Goal: Information Seeking & Learning: Stay updated

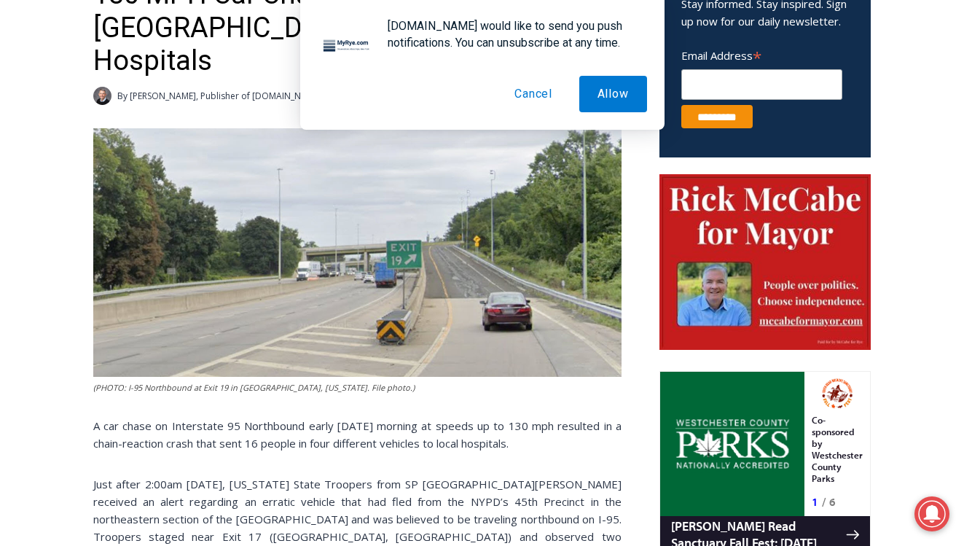
click at [522, 103] on button "Cancel" at bounding box center [533, 94] width 74 height 36
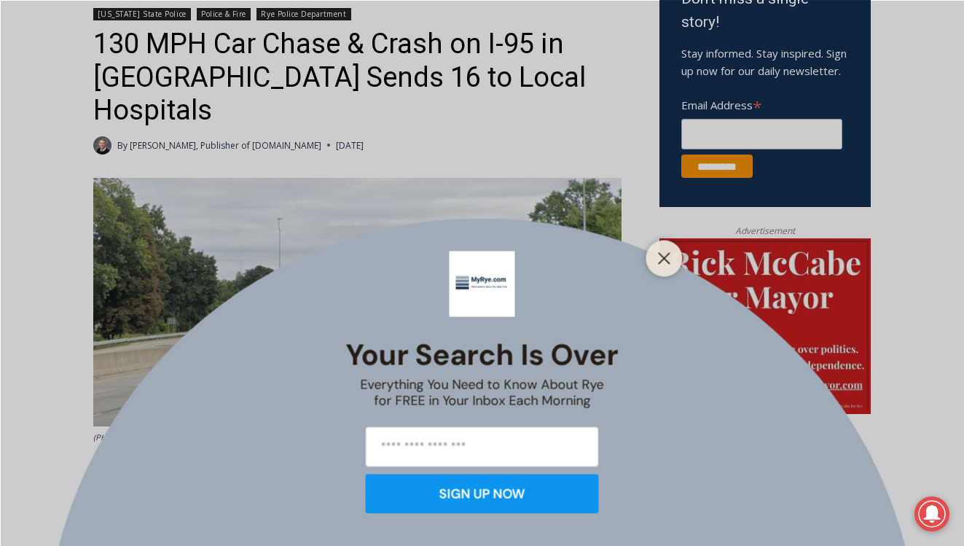
scroll to position [518, 0]
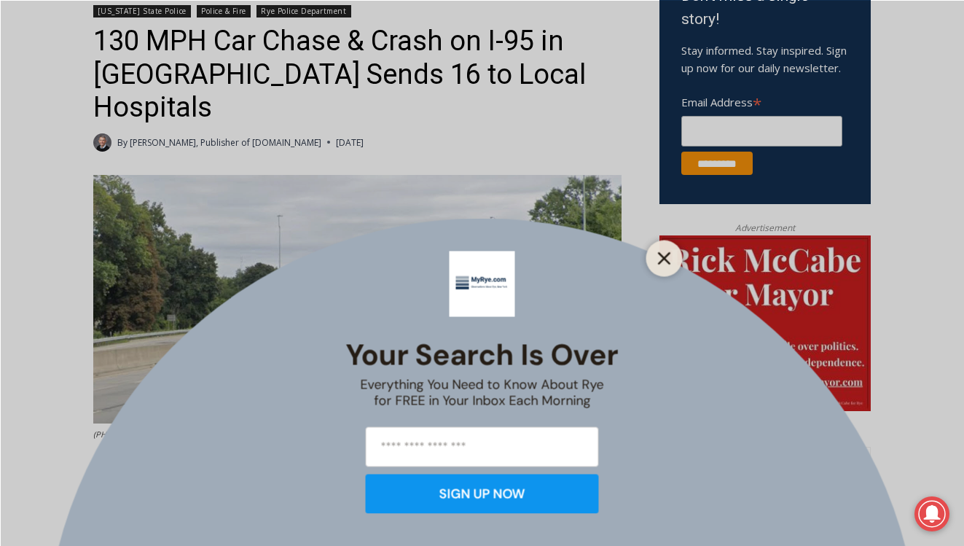
click at [660, 254] on line "Close" at bounding box center [664, 258] width 10 height 10
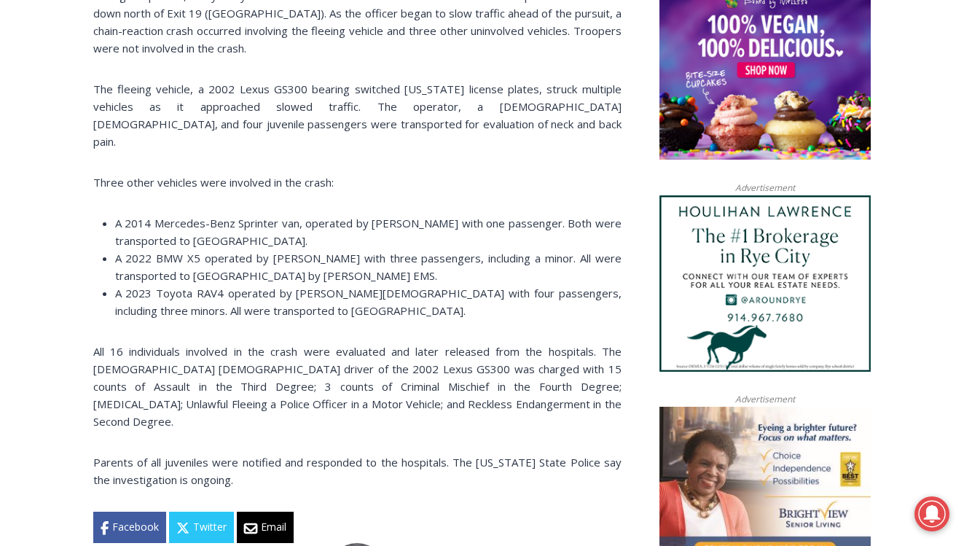
scroll to position [1338, 0]
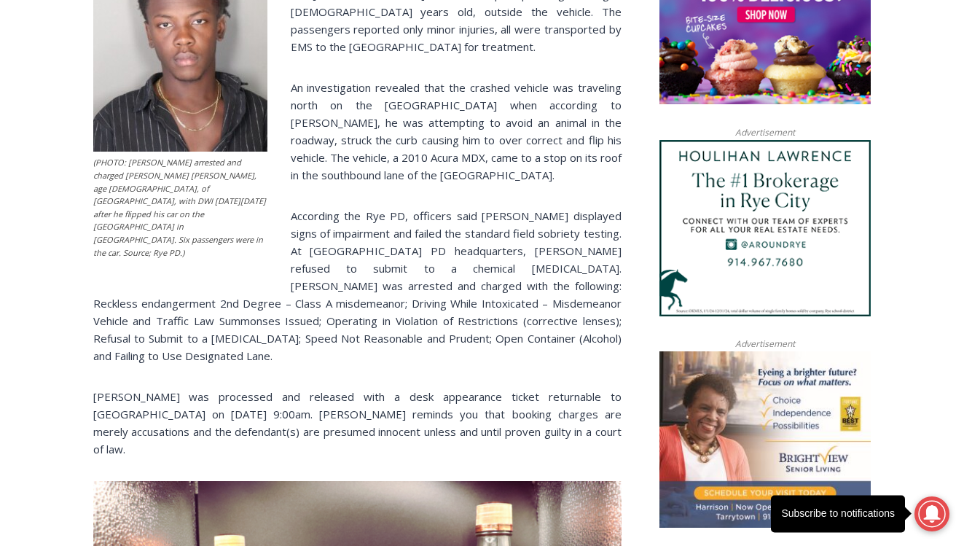
scroll to position [1122, 0]
